Goal: Download file/media

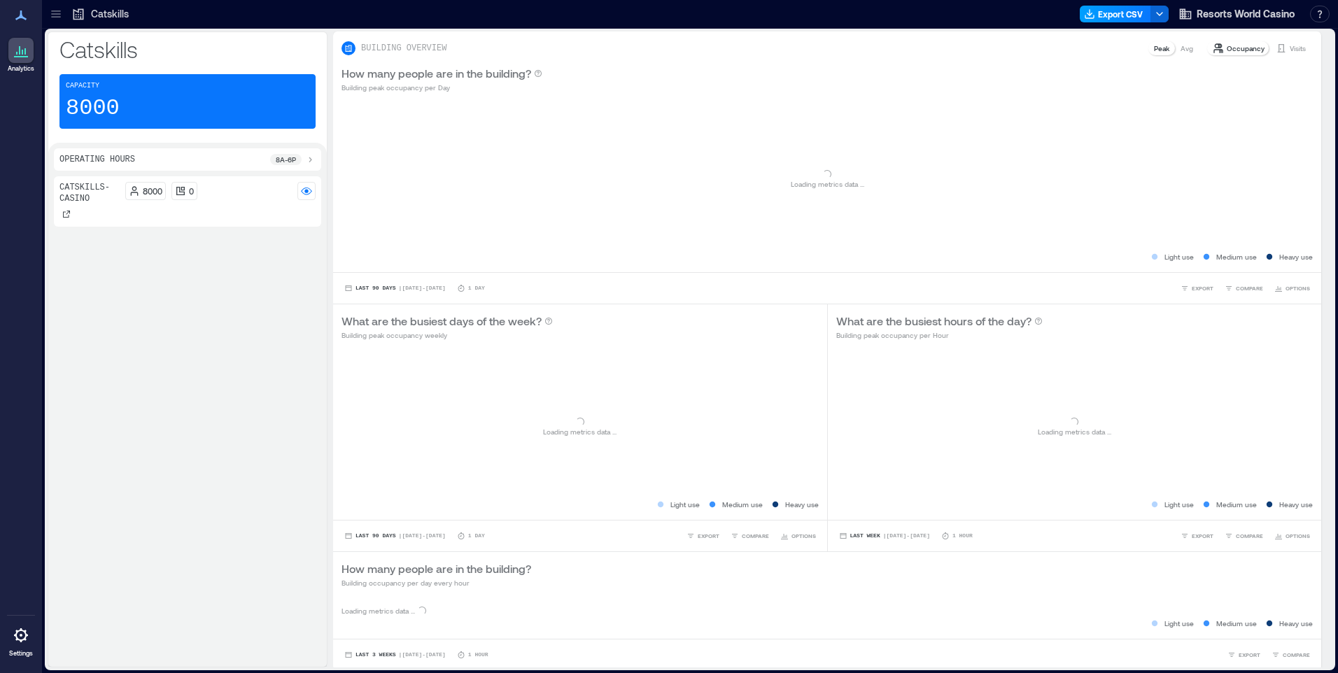
click at [1136, 10] on button "Export CSV" at bounding box center [1115, 14] width 71 height 17
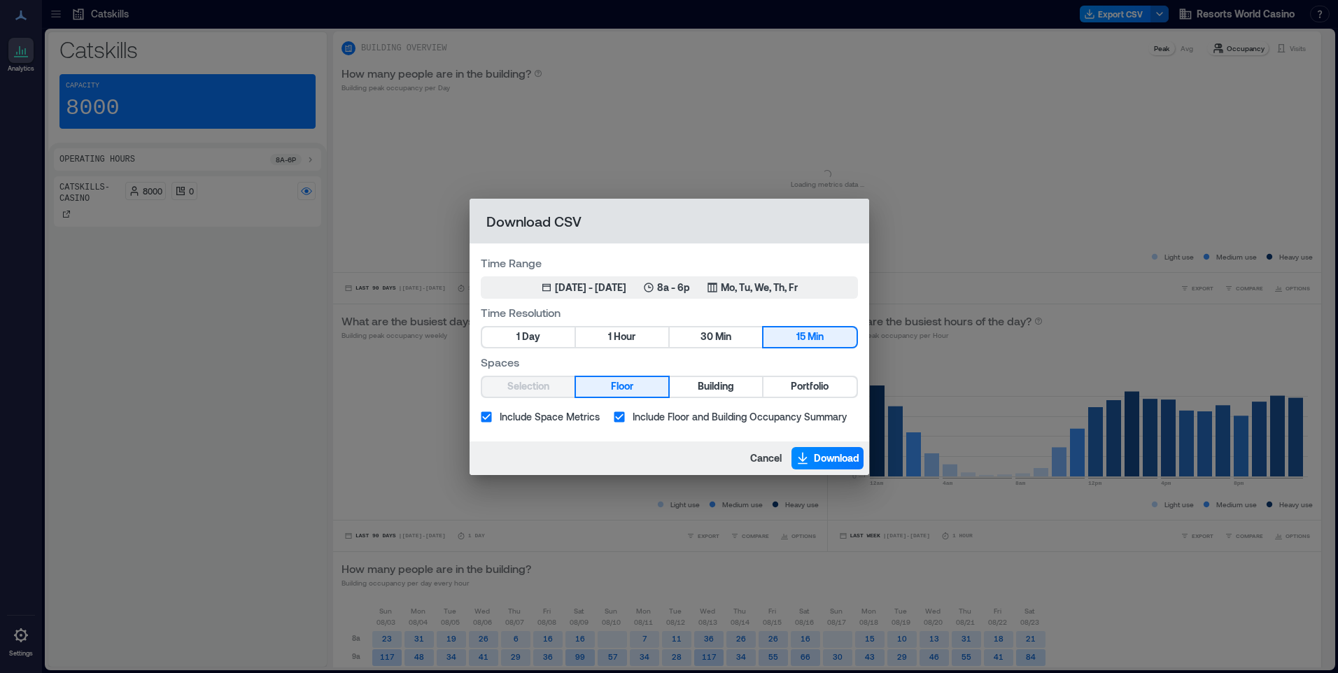
click at [813, 398] on div "Selection Floor Building Portfolio" at bounding box center [669, 387] width 377 height 22
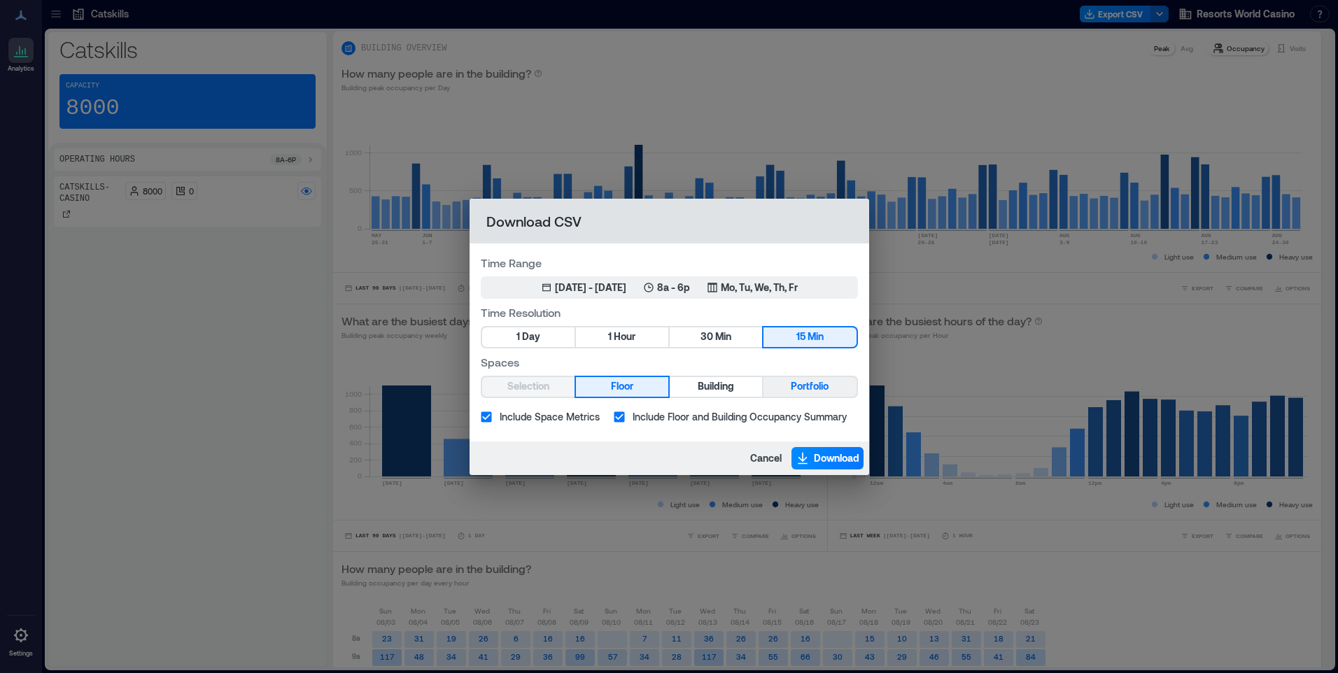
click at [811, 386] on span "Portfolio" at bounding box center [810, 386] width 38 height 17
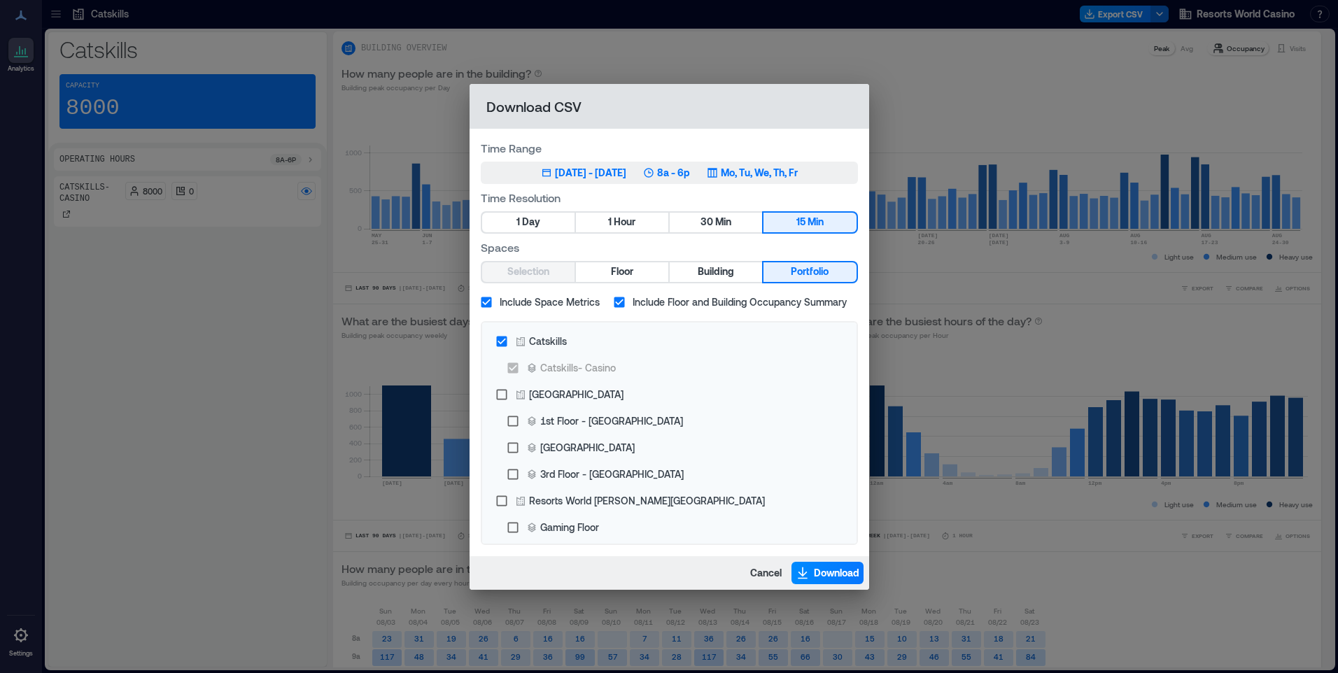
click at [798, 178] on p "Mo, Tu, We, Th, Fr" at bounding box center [759, 173] width 77 height 14
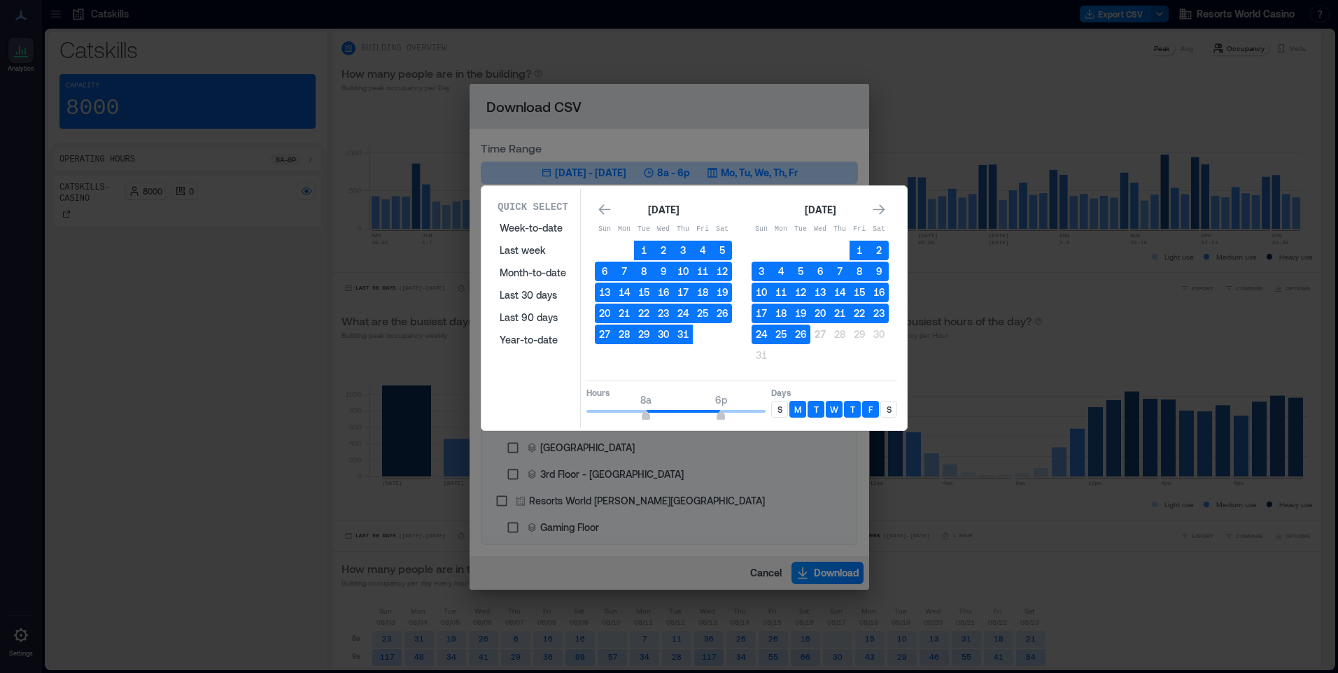
click at [778, 414] on p "S" at bounding box center [780, 409] width 5 height 11
click at [892, 413] on div "S" at bounding box center [889, 409] width 17 height 17
click at [801, 335] on button "26" at bounding box center [801, 335] width 20 height 20
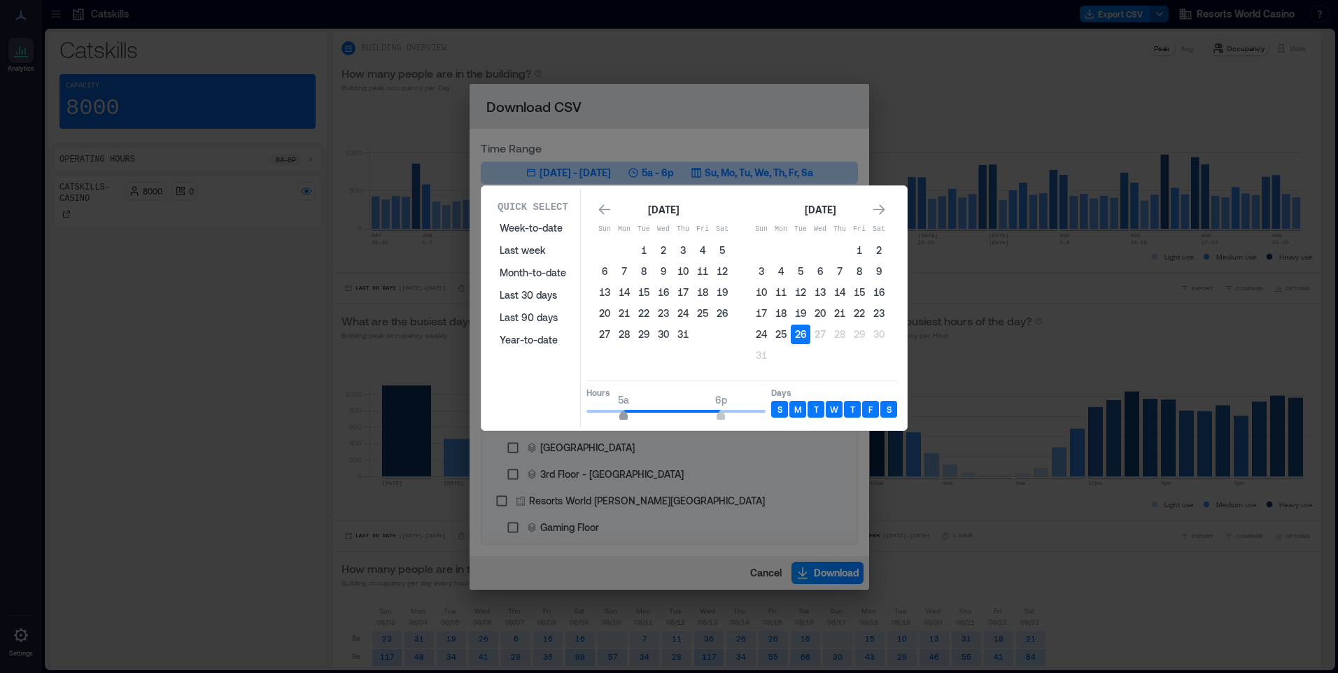
type input "*"
drag, startPoint x: 647, startPoint y: 412, endPoint x: 629, endPoint y: 418, distance: 18.6
click at [629, 418] on span "6a" at bounding box center [631, 417] width 8 height 6
type input "**"
drag, startPoint x: 714, startPoint y: 410, endPoint x: 769, endPoint y: 413, distance: 54.7
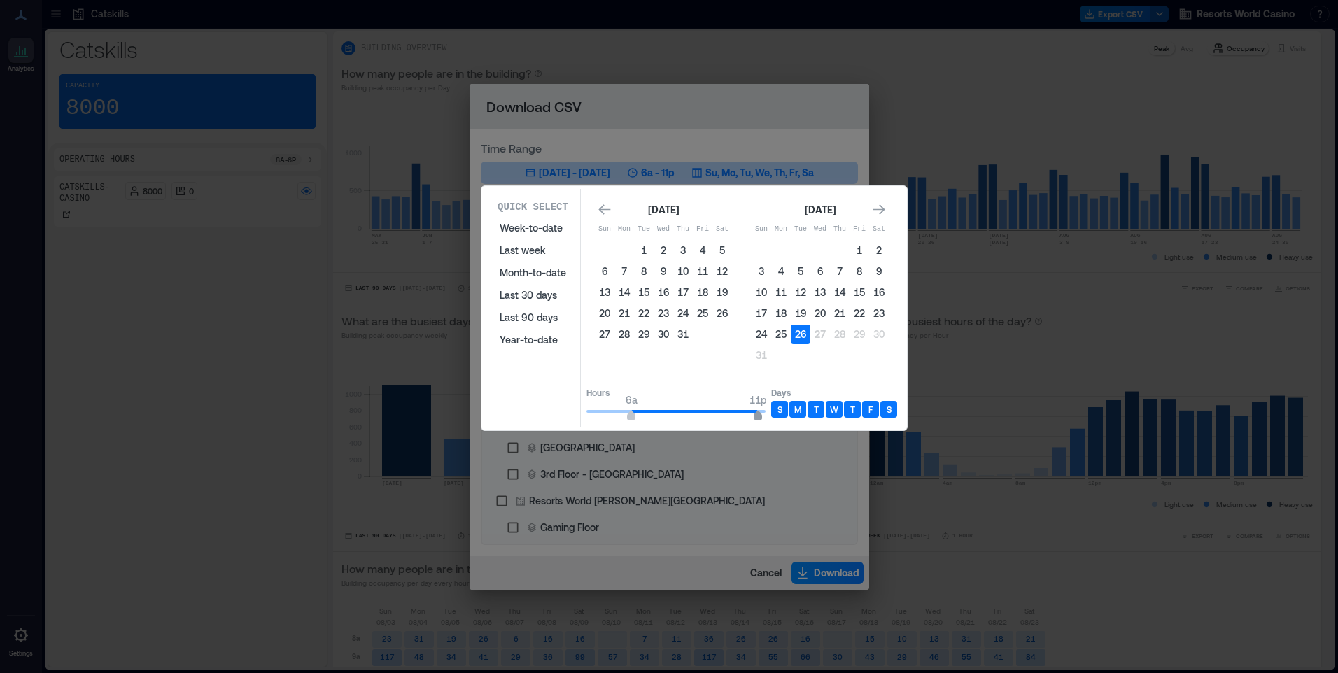
click at [766, 413] on span "6a 11p" at bounding box center [676, 411] width 179 height 21
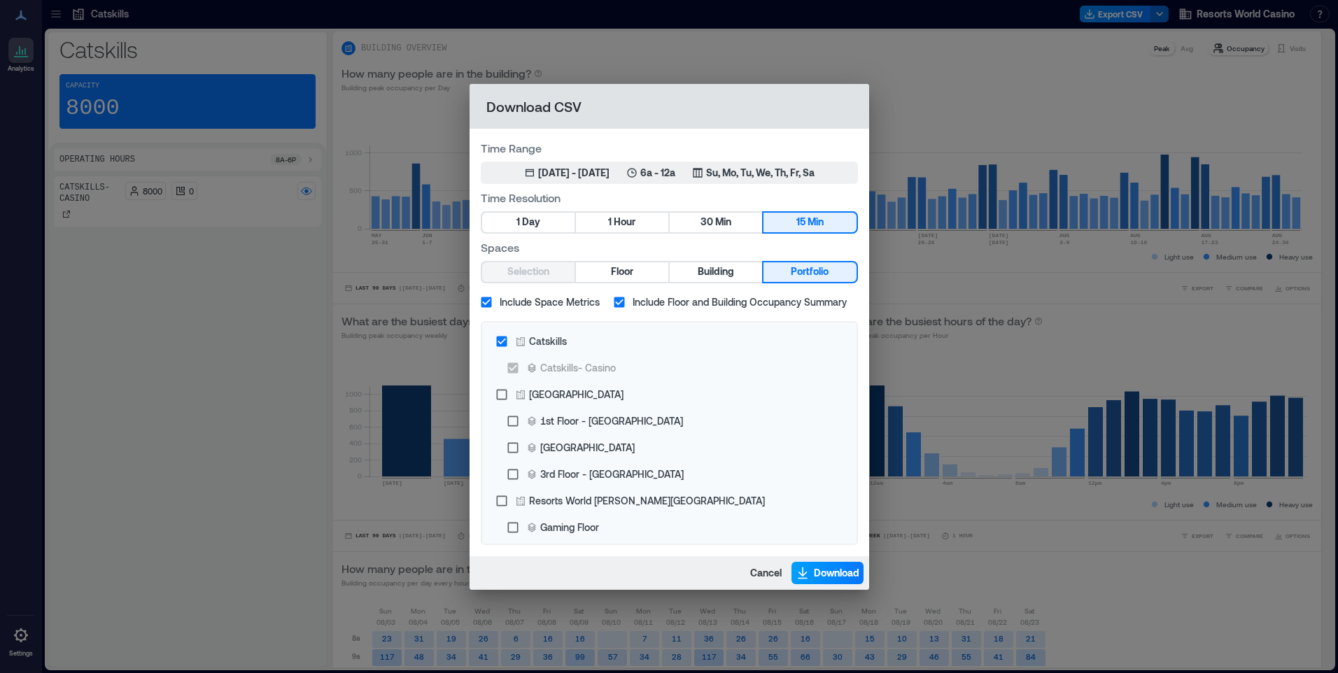
click at [810, 568] on button "Download" at bounding box center [828, 573] width 72 height 22
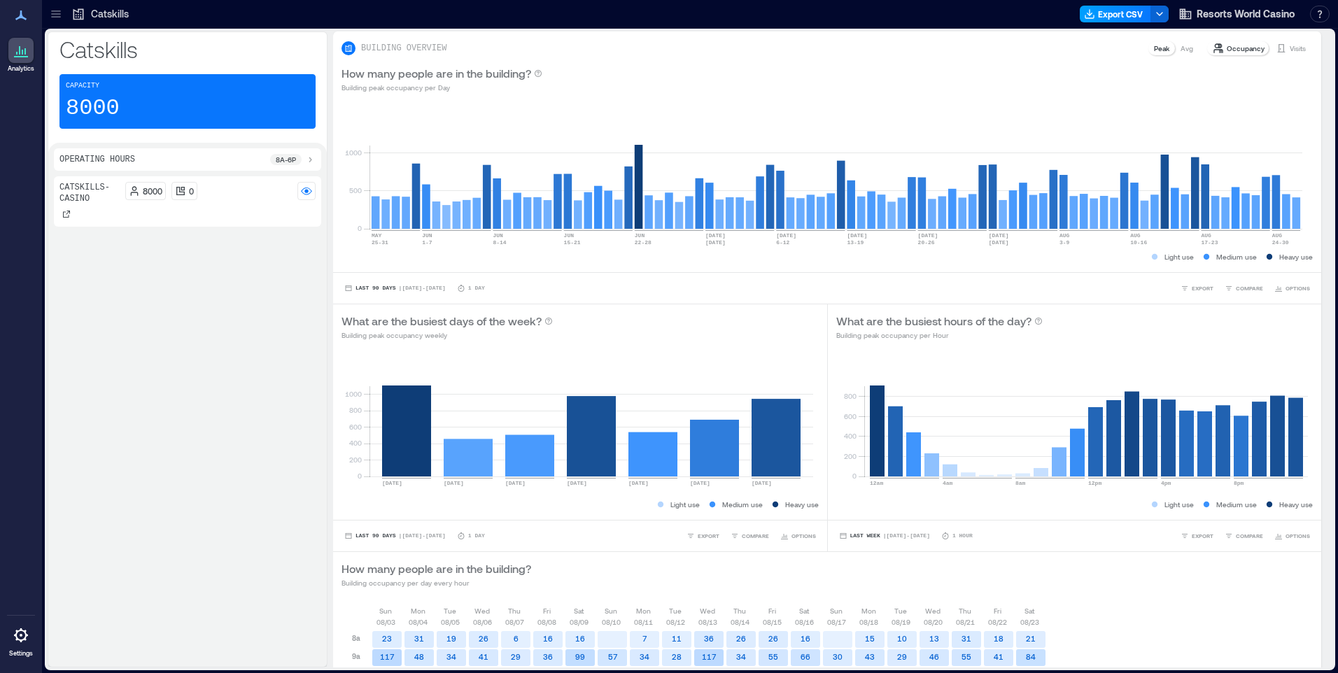
click at [1133, 17] on button "Export CSV" at bounding box center [1115, 14] width 71 height 17
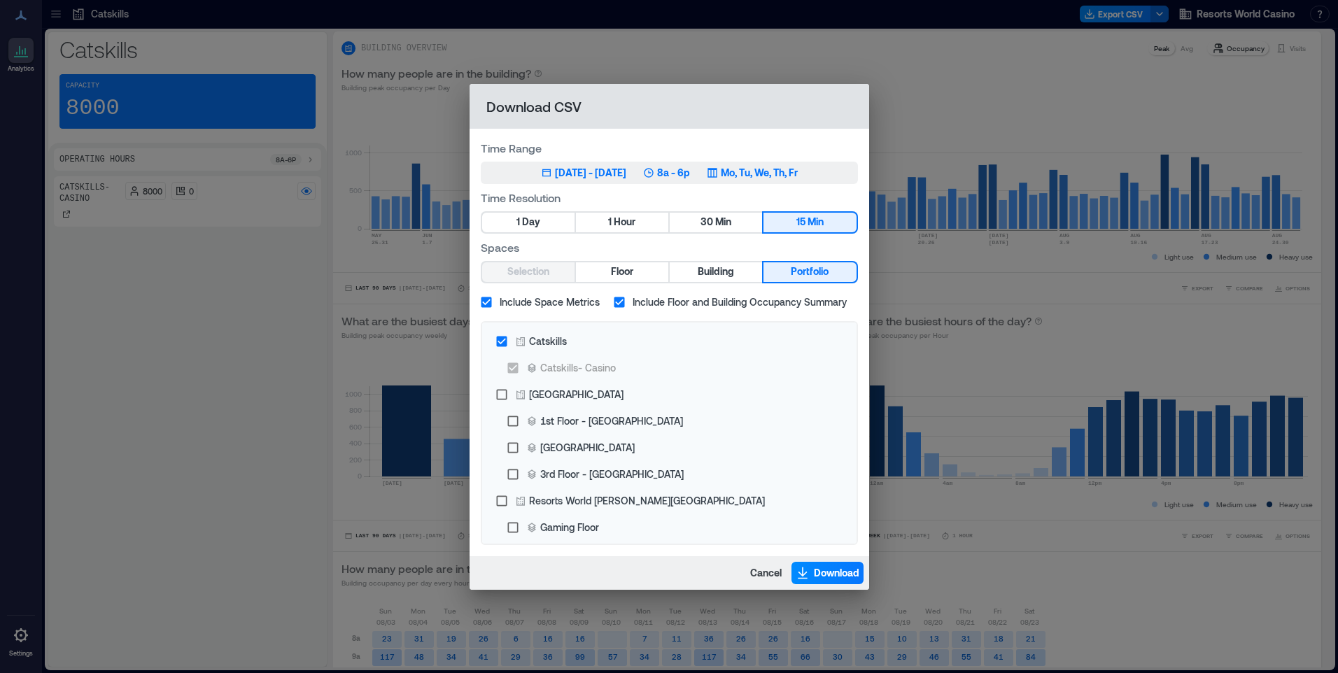
click at [798, 174] on p "Mo, Tu, We, Th, Fr" at bounding box center [759, 173] width 77 height 14
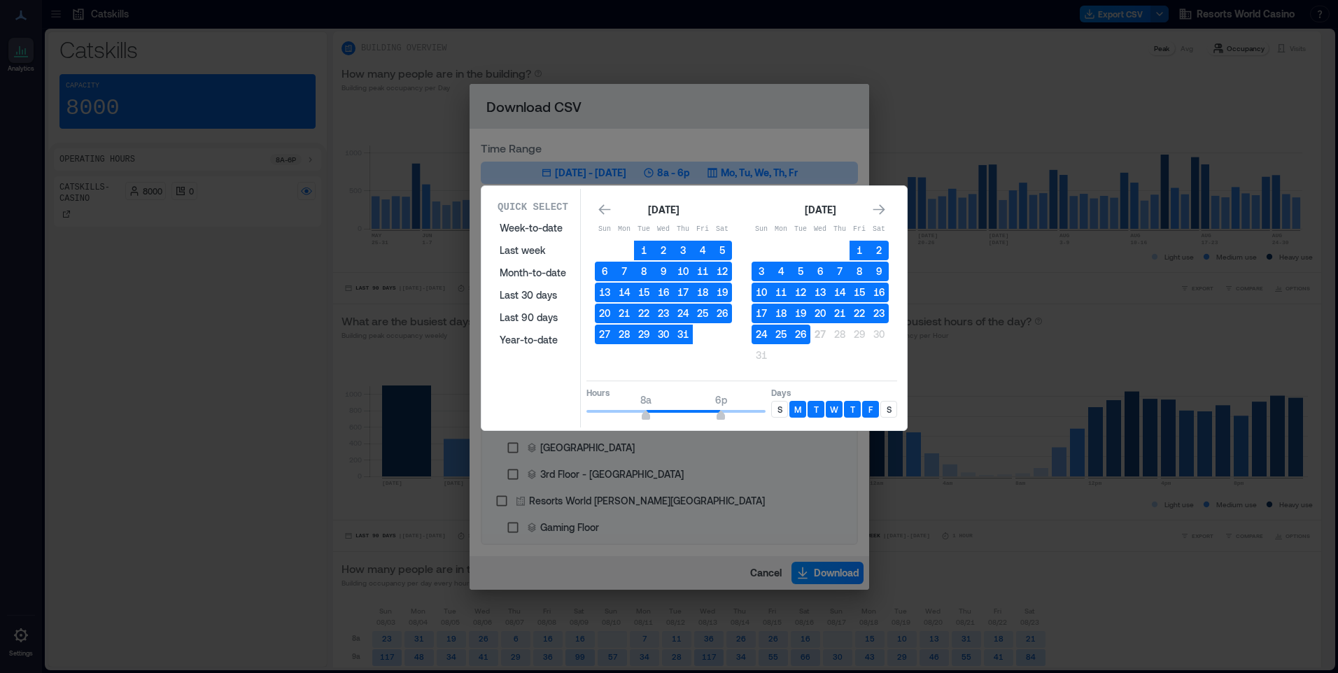
click at [888, 405] on p "S" at bounding box center [889, 409] width 5 height 11
click at [779, 408] on p "S" at bounding box center [780, 409] width 5 height 11
click at [805, 337] on button "26" at bounding box center [801, 335] width 20 height 20
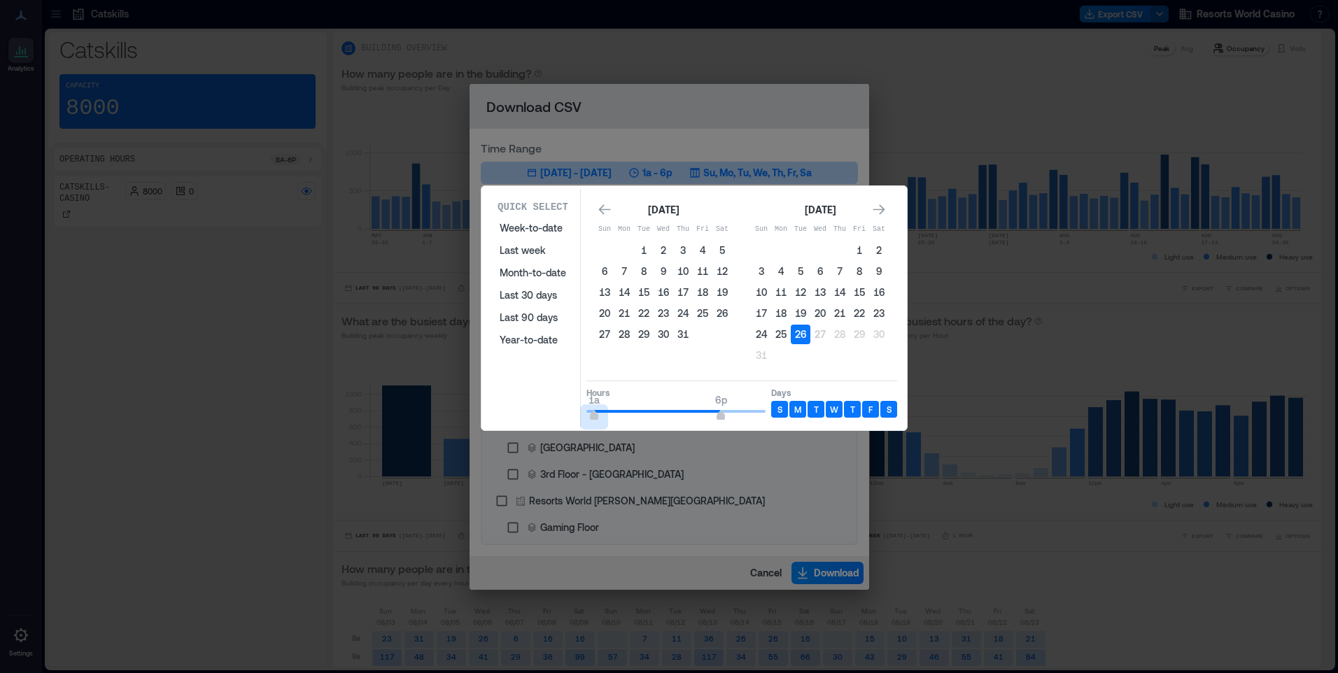
type input "*"
drag, startPoint x: 643, startPoint y: 416, endPoint x: 559, endPoint y: 416, distance: 84.0
click at [559, 416] on div "Quick Select Week-to-date Last week Month-to-date Last 30 days Last 90 days Yea…" at bounding box center [694, 308] width 417 height 239
type input "*"
drag, startPoint x: 718, startPoint y: 417, endPoint x: 633, endPoint y: 423, distance: 85.6
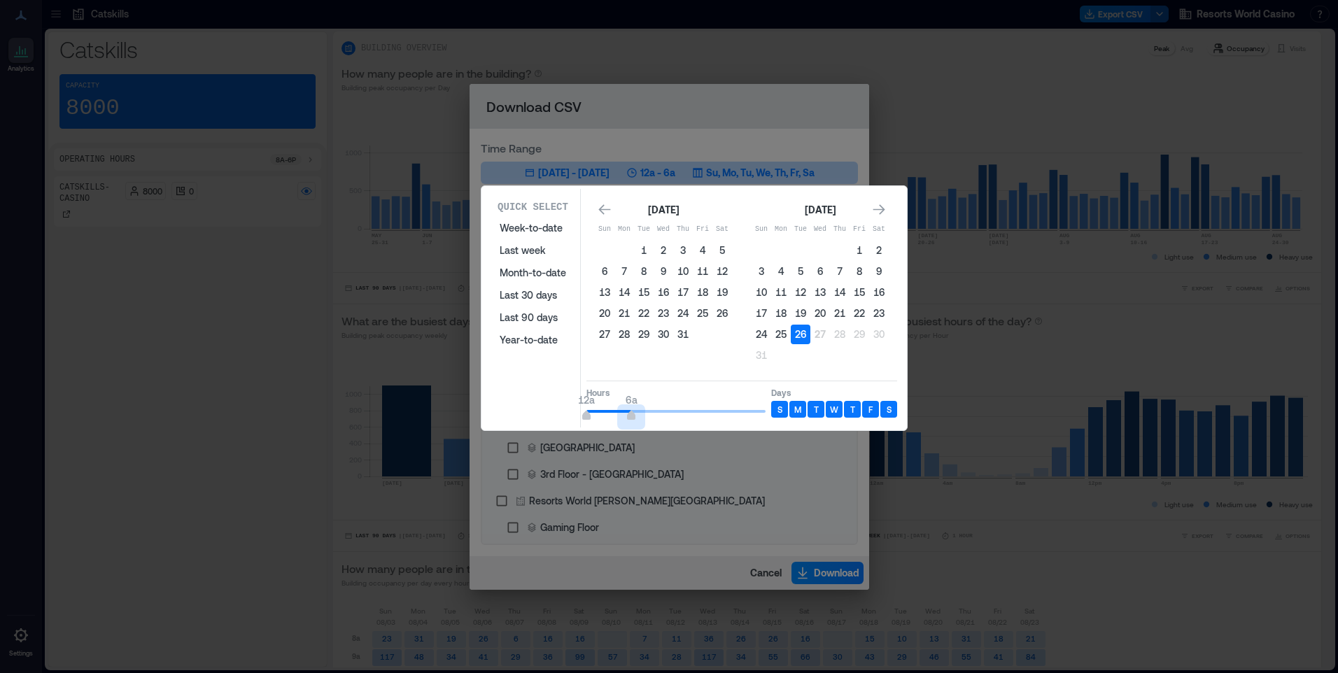
click at [633, 423] on div "Quick Select Week-to-date Last week Month-to-date Last 30 days Last 90 days Yea…" at bounding box center [694, 308] width 417 height 239
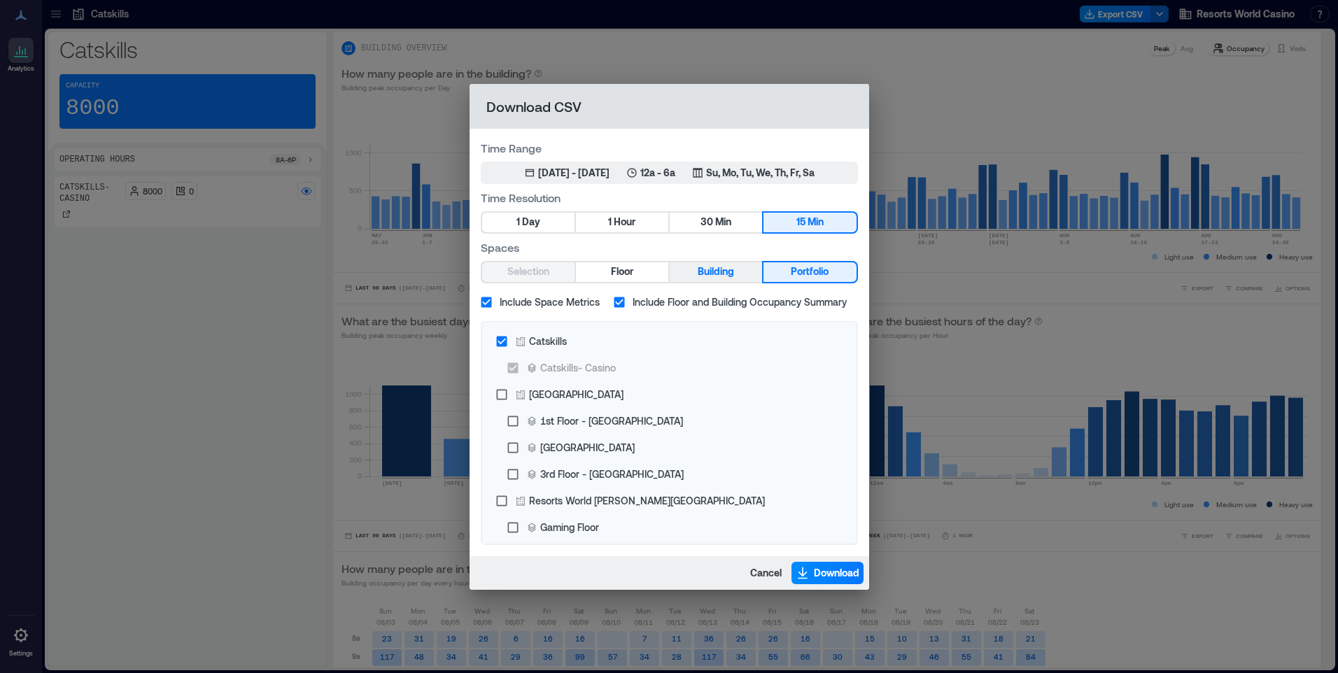
click at [734, 270] on span "Building" at bounding box center [716, 271] width 36 height 17
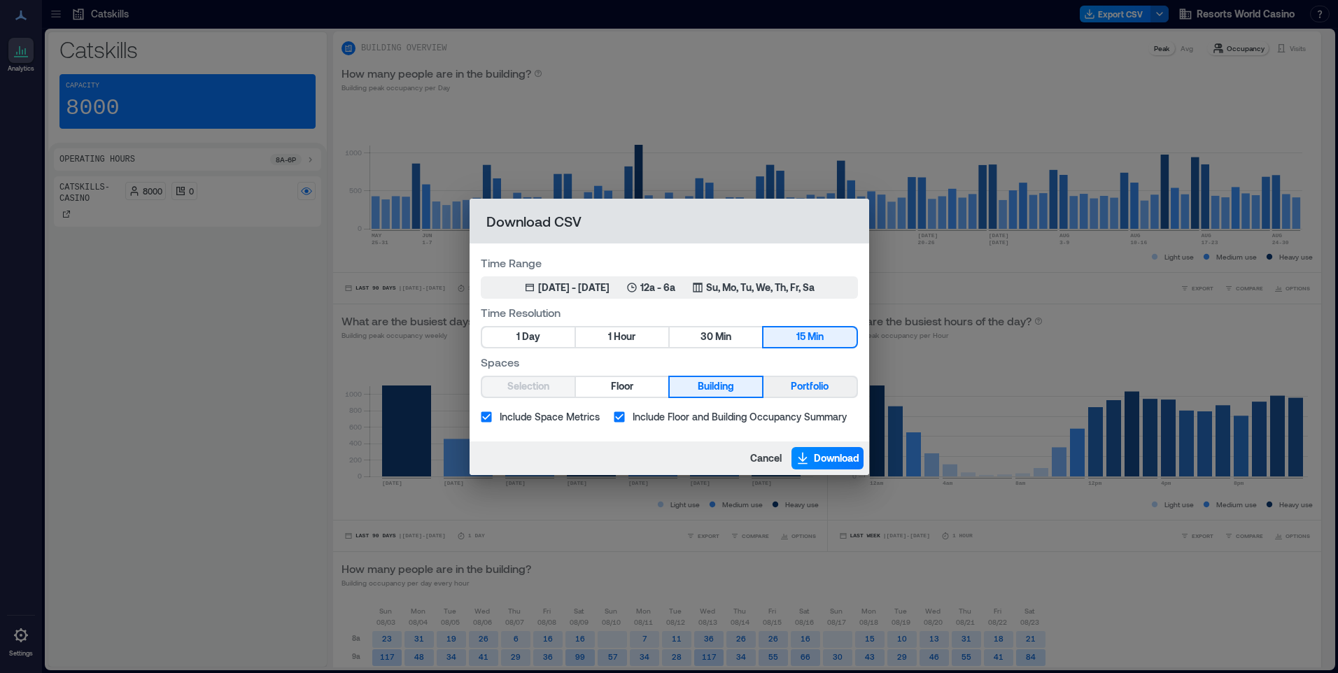
click at [816, 395] on span "Portfolio" at bounding box center [810, 386] width 38 height 17
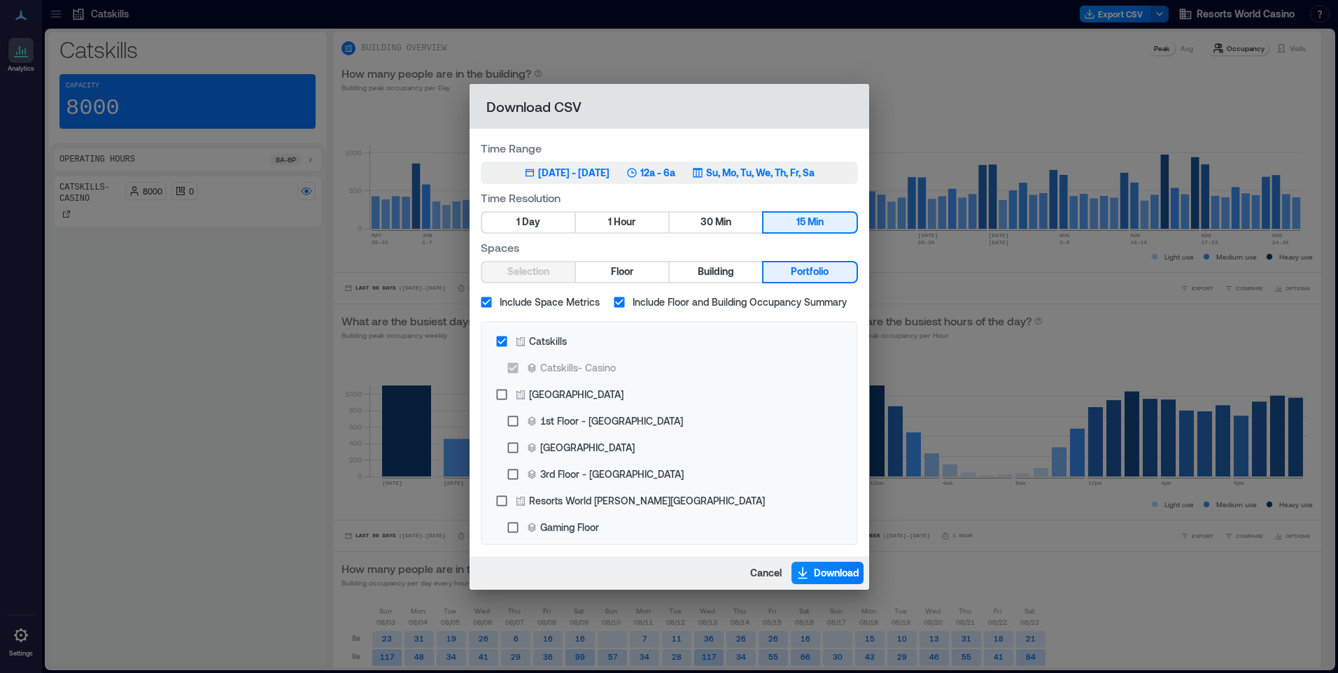
click at [782, 163] on button "Aug 26, 2025 - [DATE] 12a - 6a Su, Mo, Tu, We, Th, Fr, Sa" at bounding box center [669, 173] width 377 height 22
click at [829, 576] on span "Download" at bounding box center [836, 573] width 45 height 14
